Goal: Task Accomplishment & Management: Manage account settings

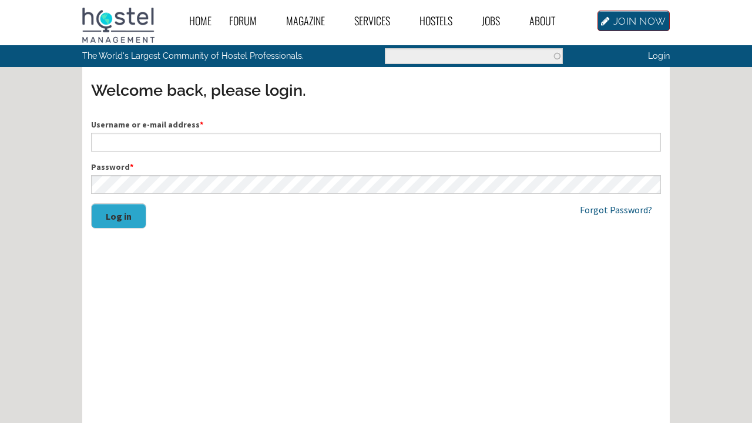
click at [625, 18] on link "JOIN NOW" at bounding box center [634, 21] width 72 height 21
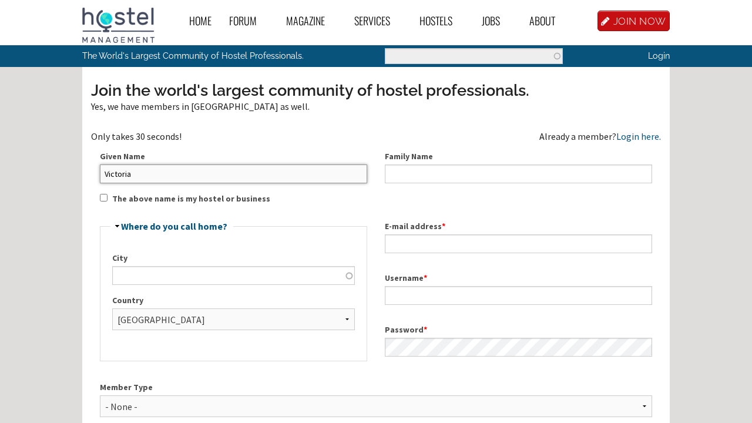
type input "Victoria"
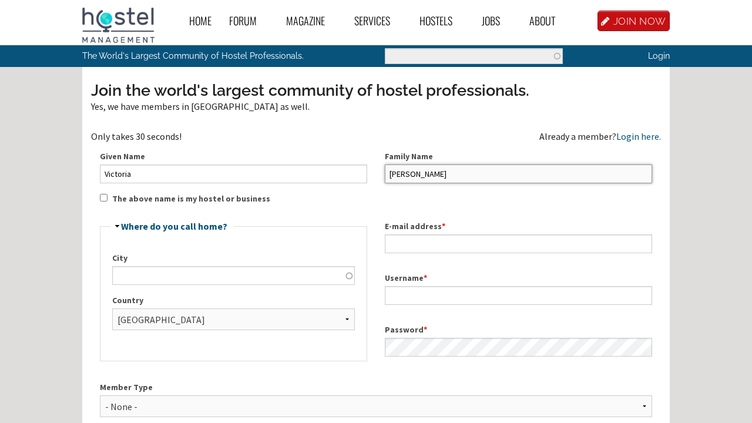
type input "Wilson"
click at [42, 300] on div "Home Forum « Back Forum Forums Index « Back Forums Index New Posts Recent Activ…" at bounding box center [376, 373] width 752 height 746
click at [192, 286] on div "City Country - None - Afghanistan Åland Islands Albania Algeria American Samoa …" at bounding box center [233, 296] width 243 height 88
click at [191, 279] on input "City" at bounding box center [233, 275] width 243 height 19
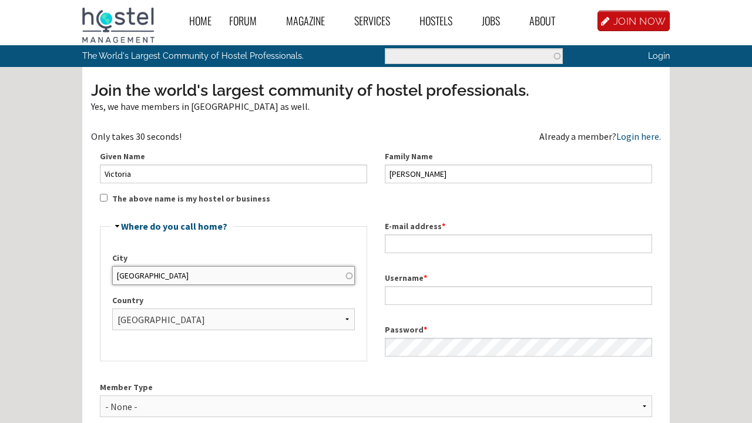
type input "London"
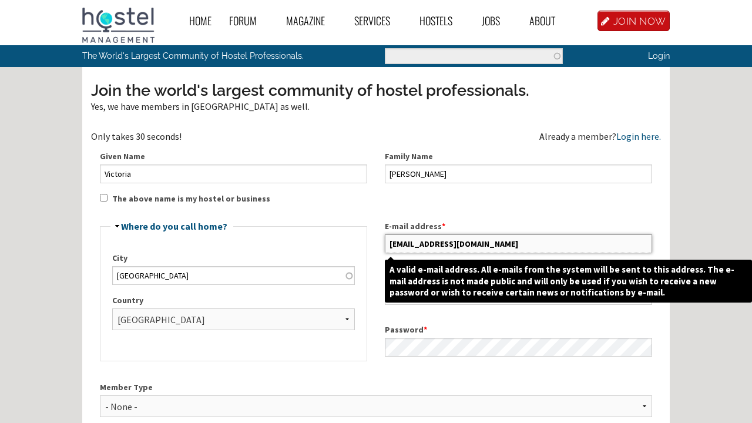
type input "[EMAIL_ADDRESS][DOMAIN_NAME]"
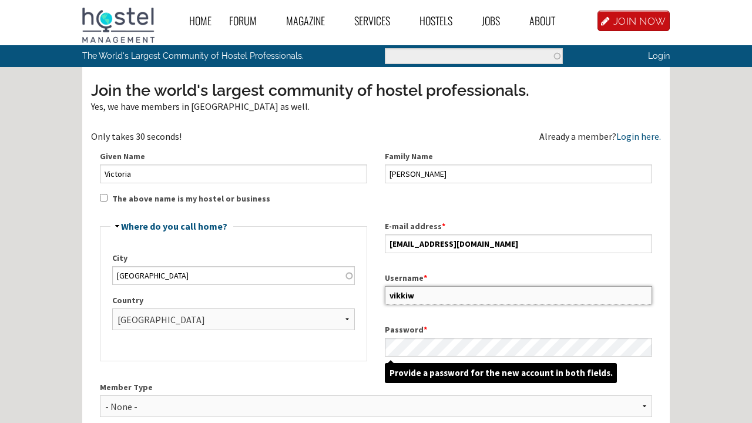
type input "vikkiw"
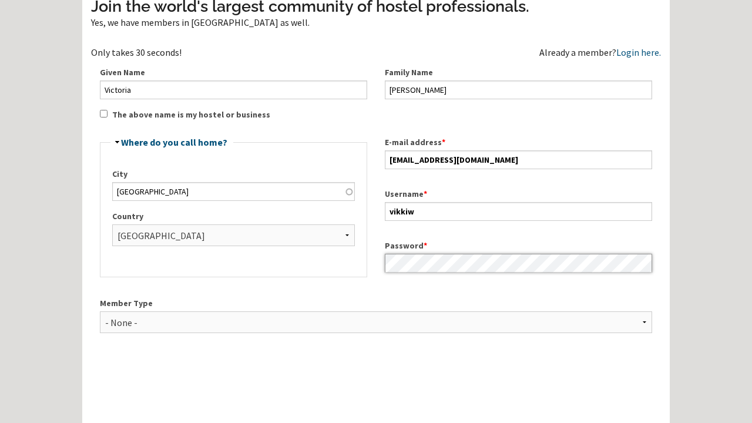
scroll to position [91, 0]
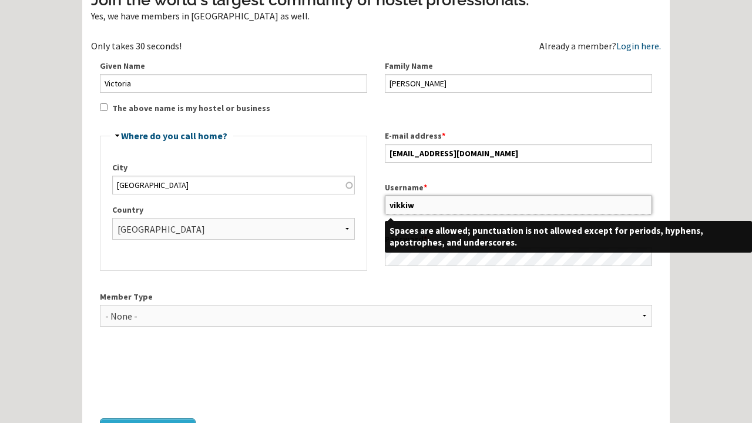
click at [448, 203] on input "vikkiw" at bounding box center [518, 205] width 267 height 19
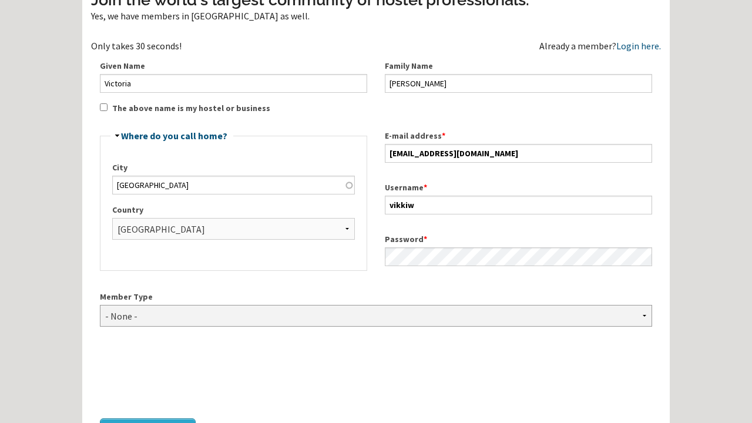
select select "1418"
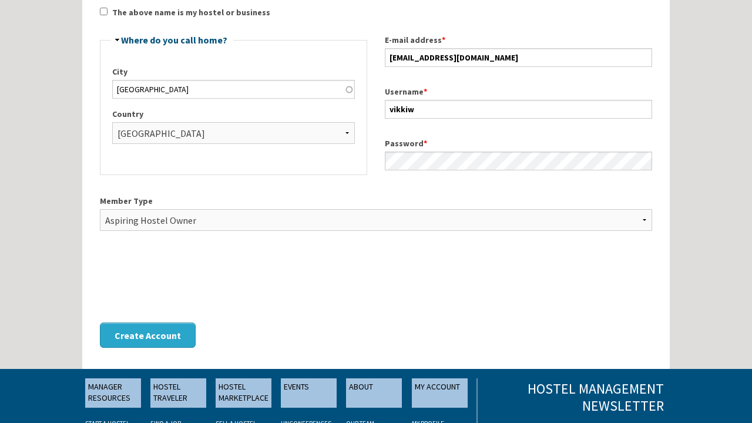
scroll to position [195, 0]
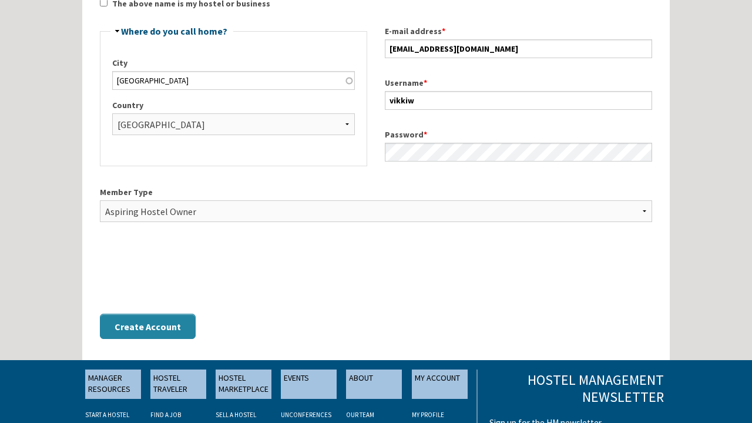
click at [116, 320] on button "Create Account" at bounding box center [148, 326] width 96 height 25
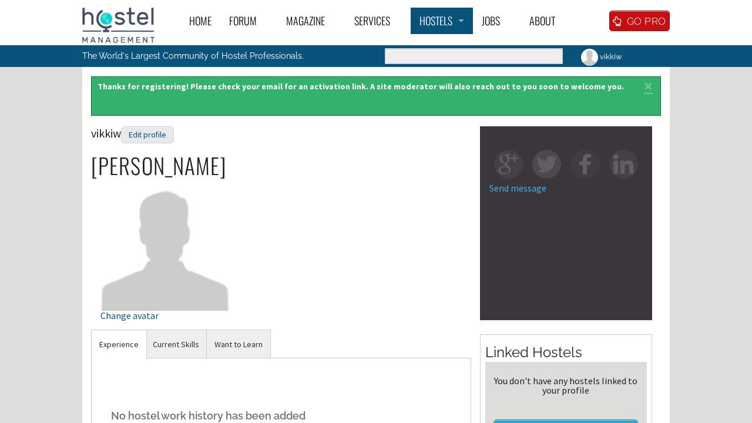
click at [416, 31] on link "Hostels" at bounding box center [442, 21] width 62 height 26
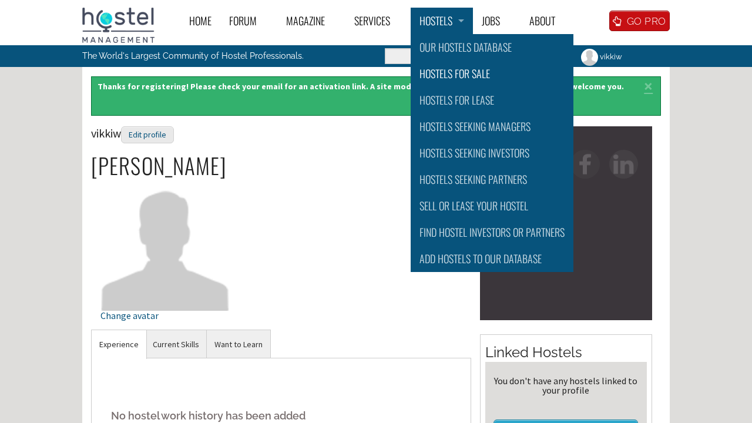
click at [480, 69] on link "Hostels for Sale" at bounding box center [492, 74] width 163 height 26
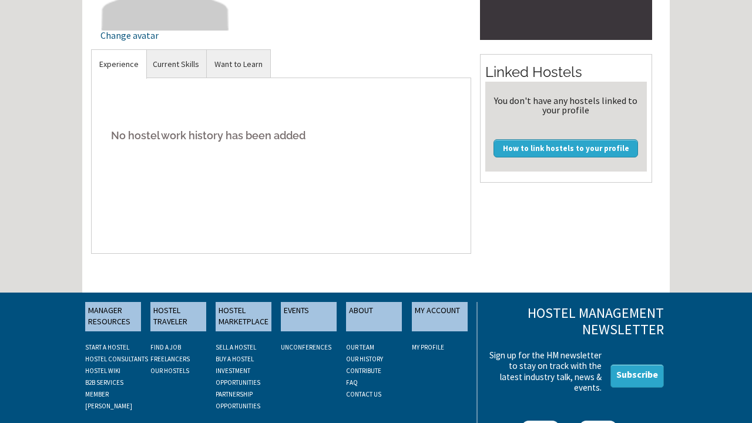
scroll to position [153, 0]
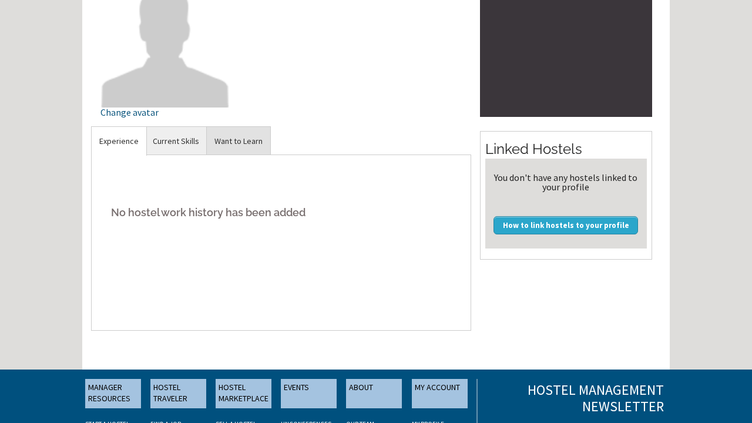
click at [239, 151] on link "Want to Learn" at bounding box center [238, 141] width 63 height 29
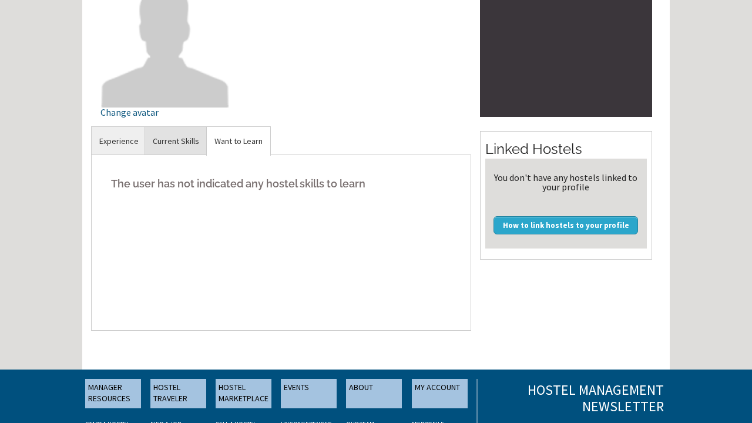
click at [165, 136] on link "Current Skills" at bounding box center [176, 141] width 62 height 29
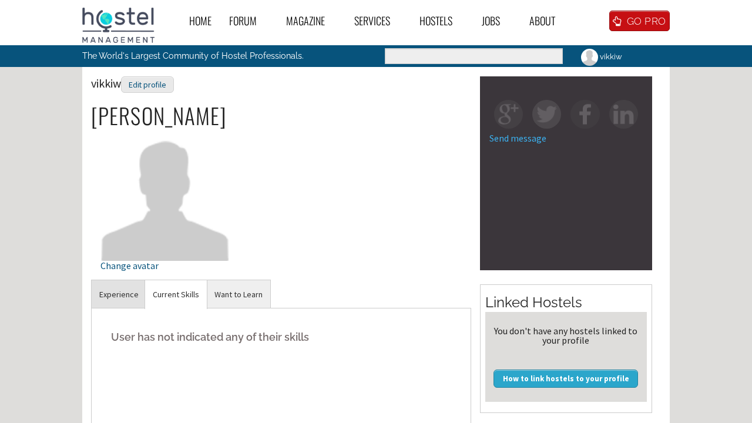
scroll to position [0, 0]
click at [128, 217] on img at bounding box center [166, 196] width 130 height 130
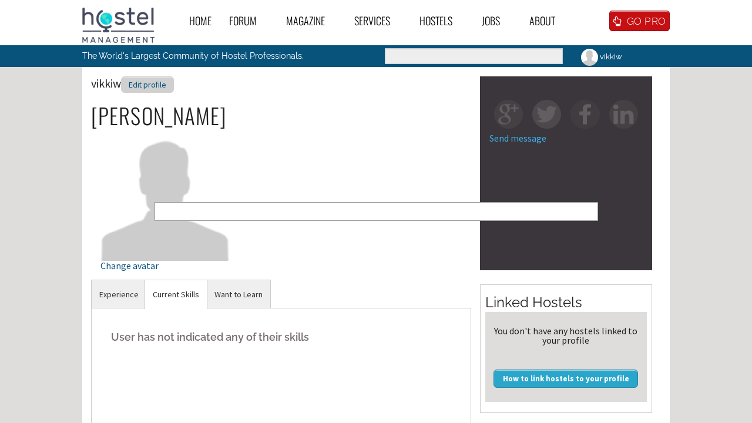
click at [153, 83] on div "Edit profile" at bounding box center [147, 84] width 53 height 17
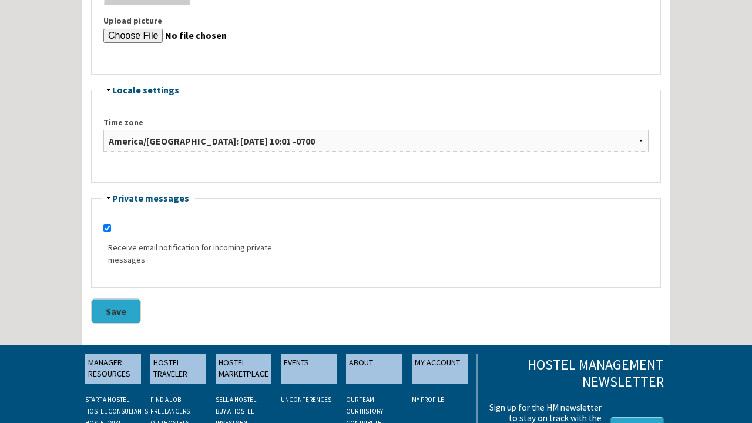
scroll to position [829, 0]
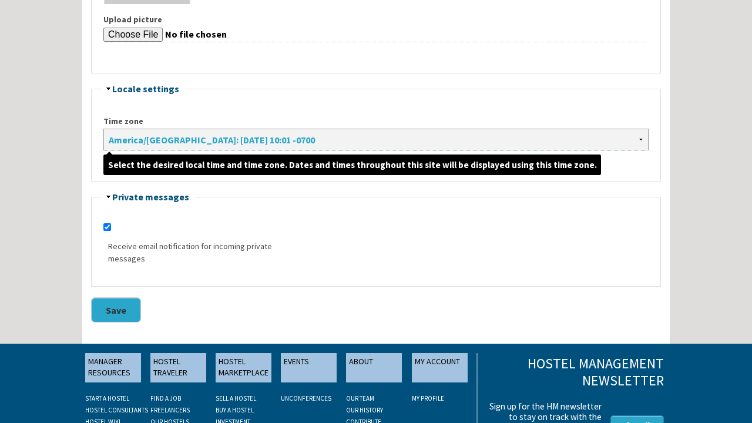
select select "[GEOGRAPHIC_DATA]/[GEOGRAPHIC_DATA]"
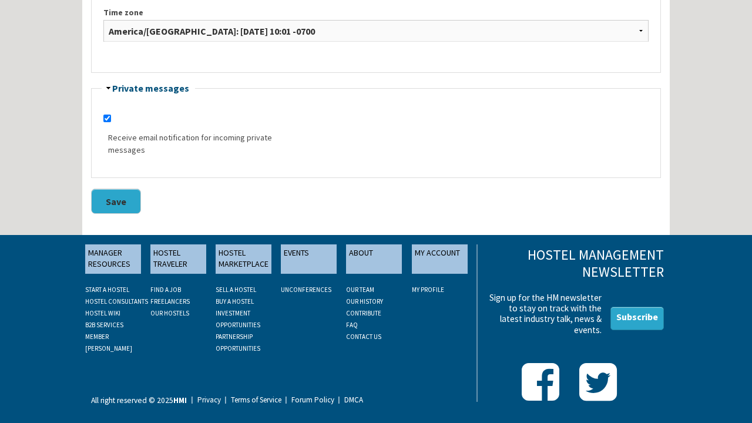
scroll to position [937, 0]
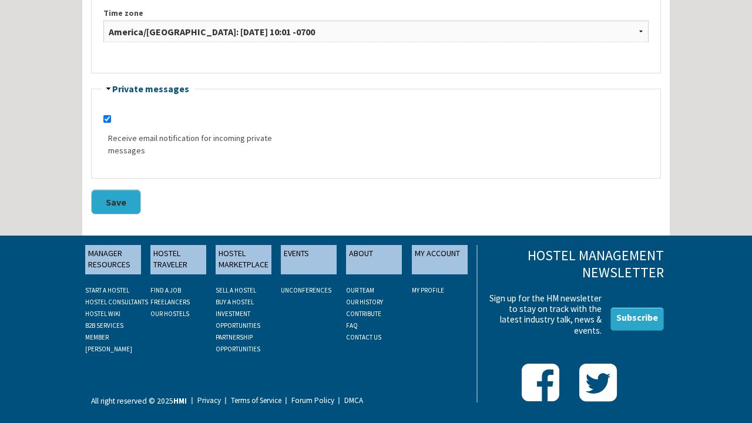
click at [122, 189] on button "Save" at bounding box center [116, 201] width 50 height 25
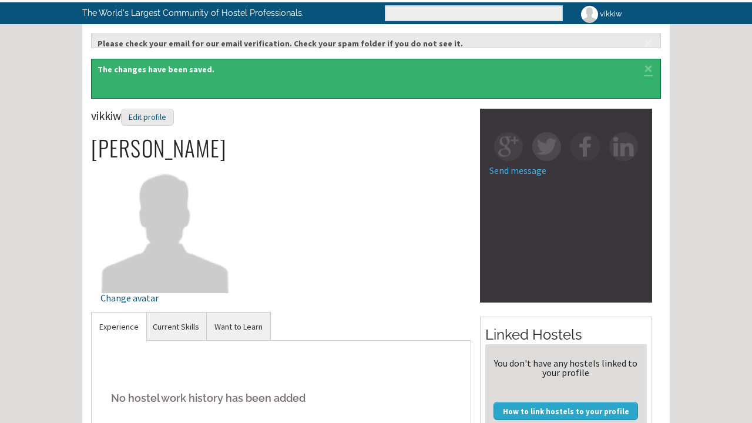
scroll to position [45, 0]
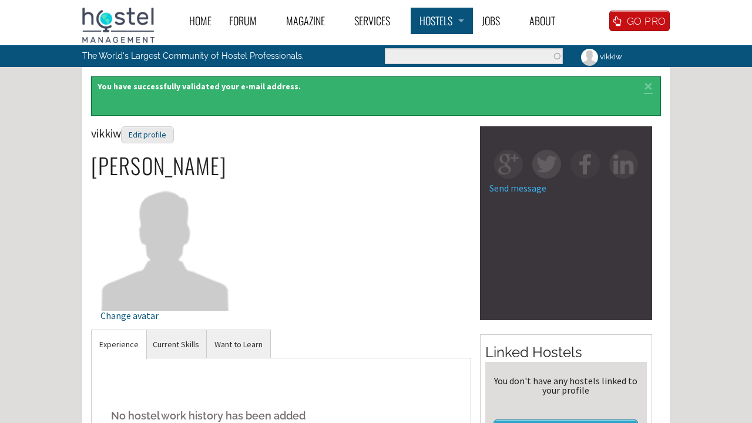
click at [435, 30] on link "Hostels" at bounding box center [442, 21] width 62 height 26
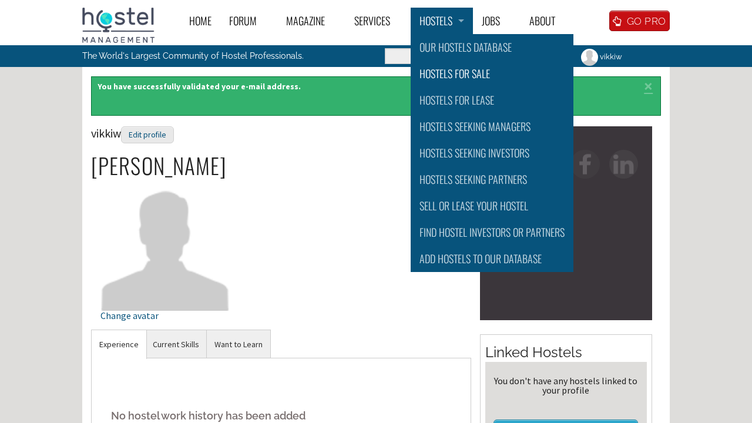
click at [453, 78] on link "Hostels for Sale" at bounding box center [492, 74] width 163 height 26
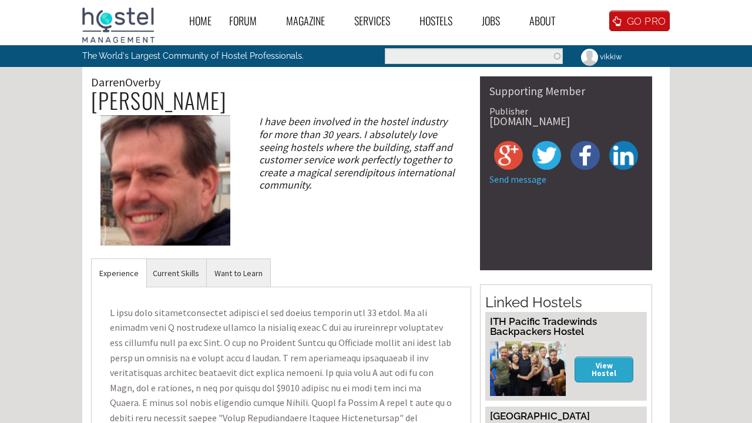
scroll to position [4, 0]
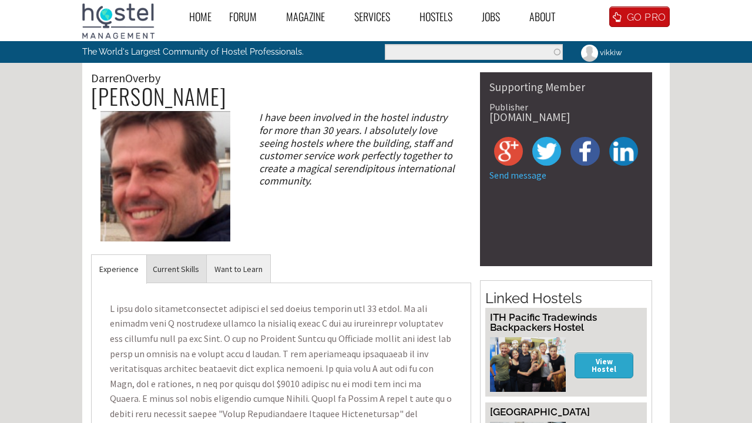
click at [165, 276] on link "Current Skills" at bounding box center [176, 269] width 62 height 29
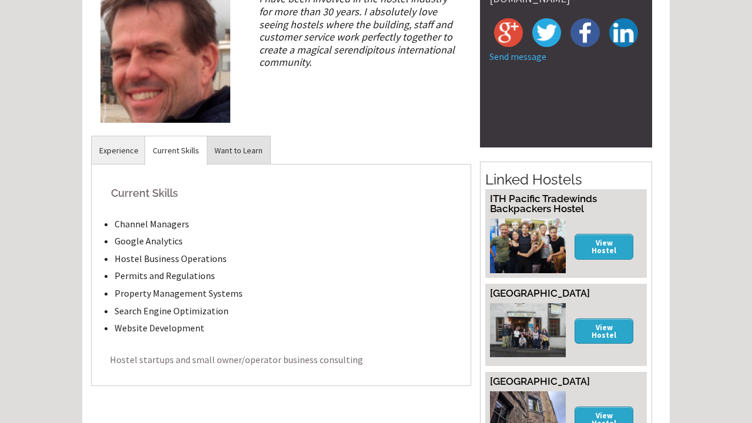
scroll to position [123, 0]
click at [241, 141] on link "Want to Learn" at bounding box center [238, 150] width 63 height 29
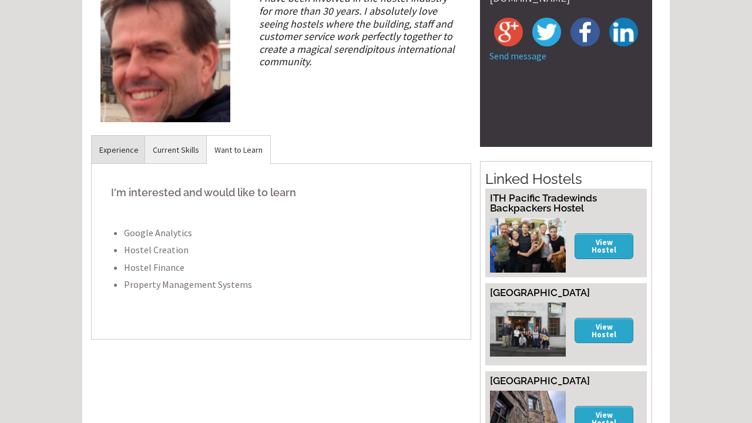
click at [116, 149] on link "Experience" at bounding box center [119, 150] width 55 height 29
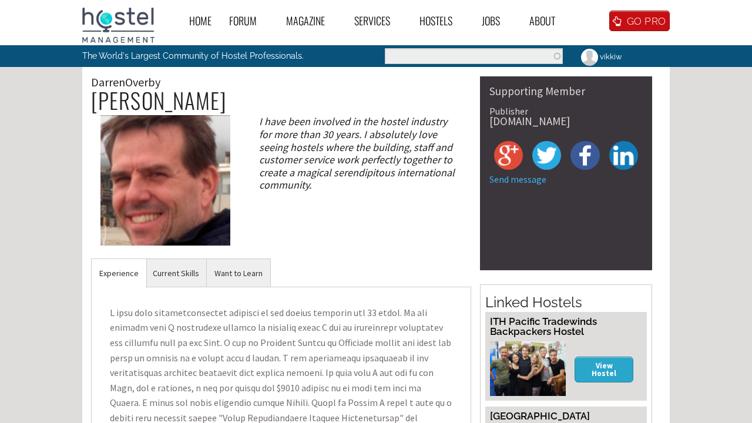
scroll to position [0, 0]
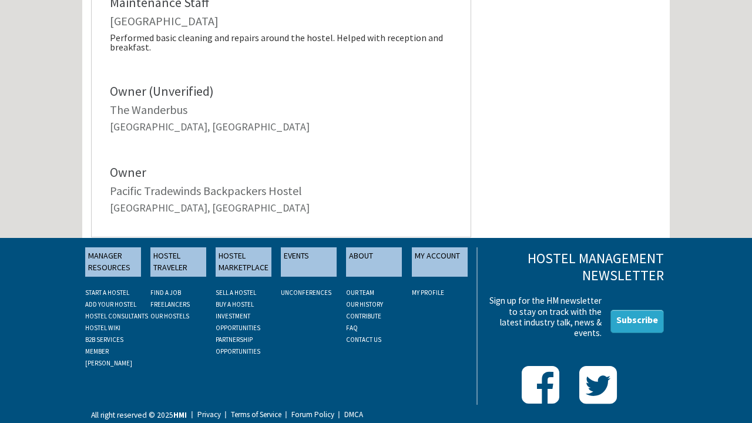
scroll to position [690, 0]
